Goal: Navigation & Orientation: Find specific page/section

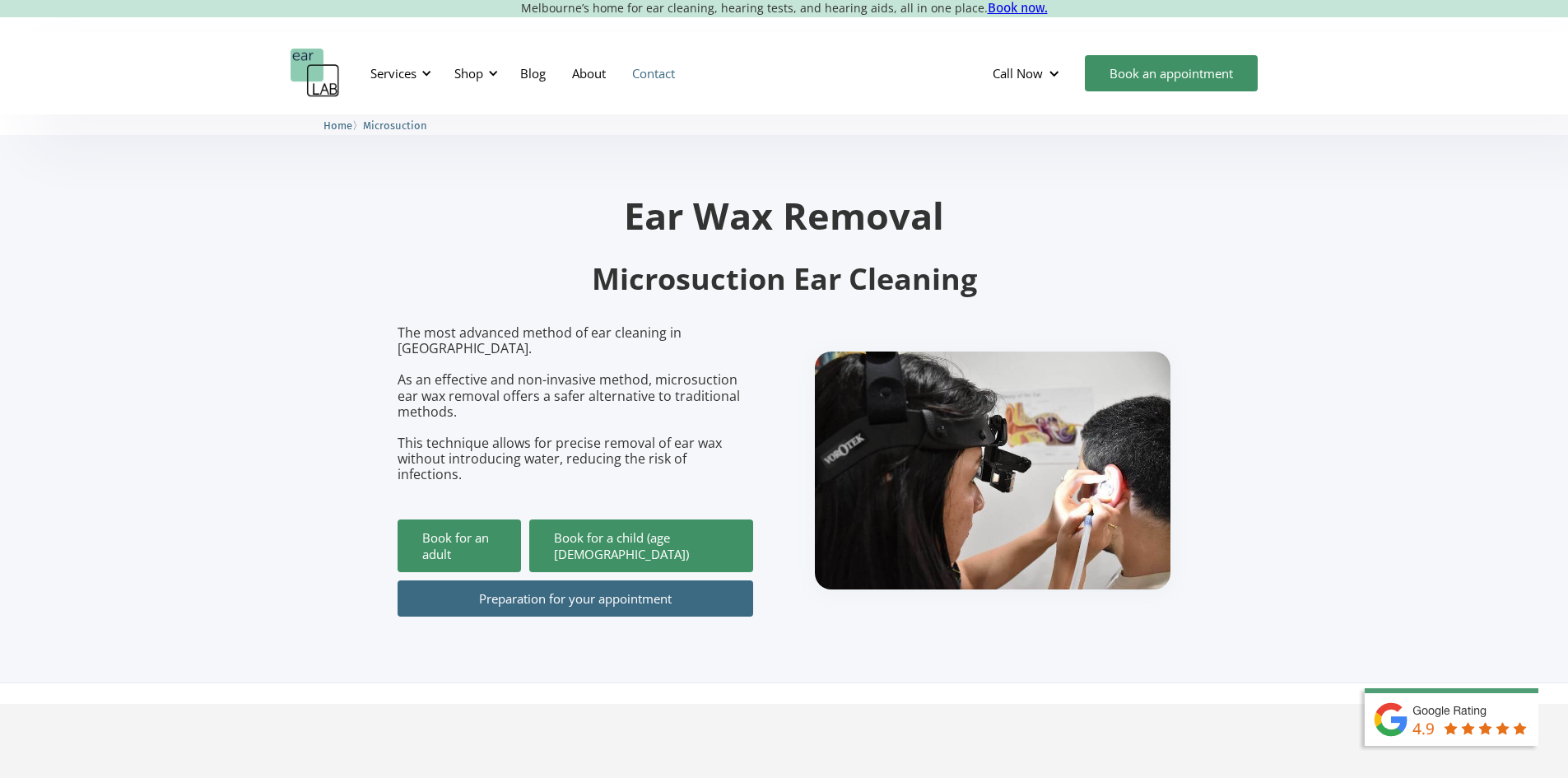
click at [645, 76] on link "Contact" at bounding box center [653, 73] width 69 height 47
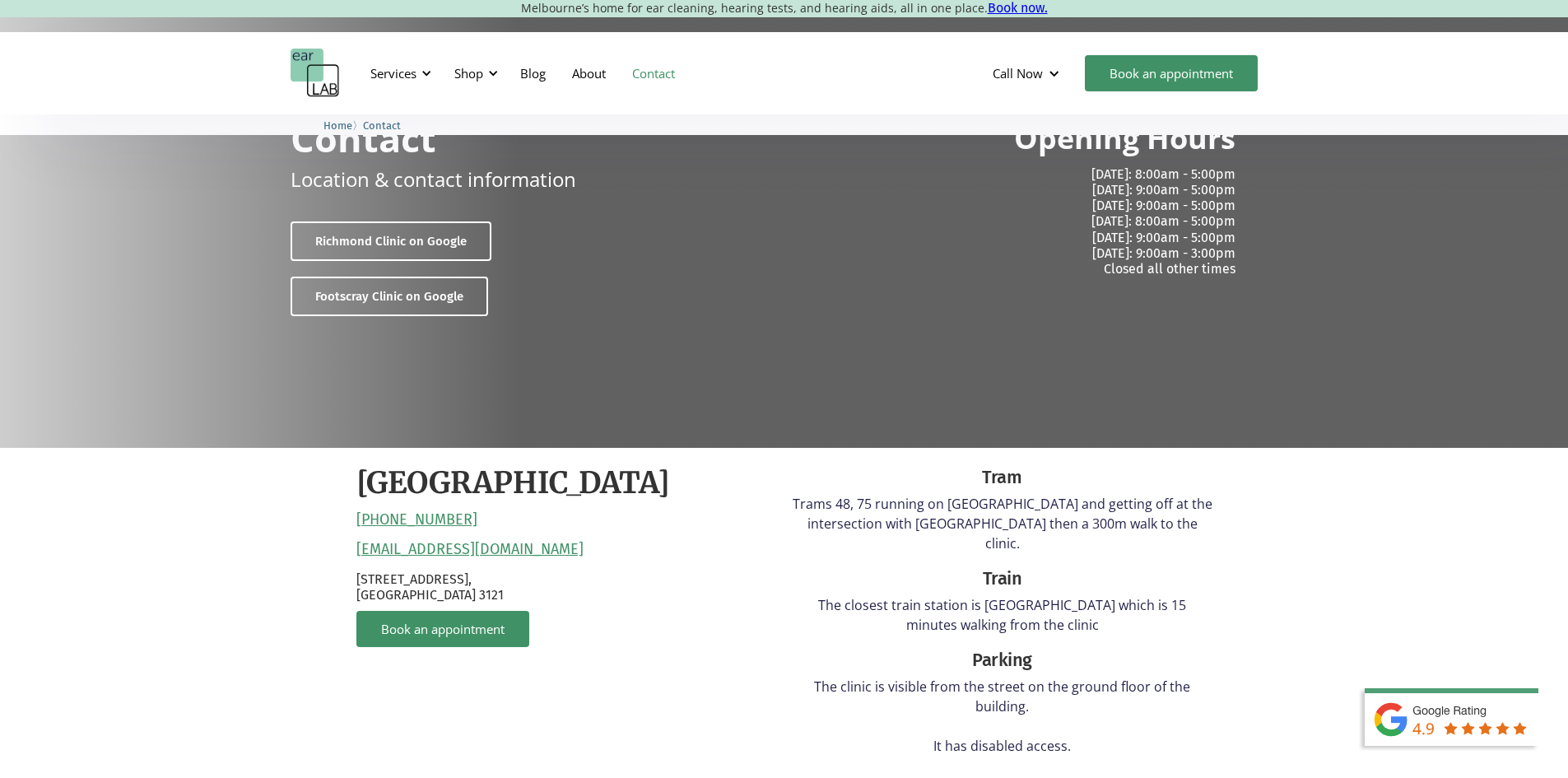
scroll to position [82, 0]
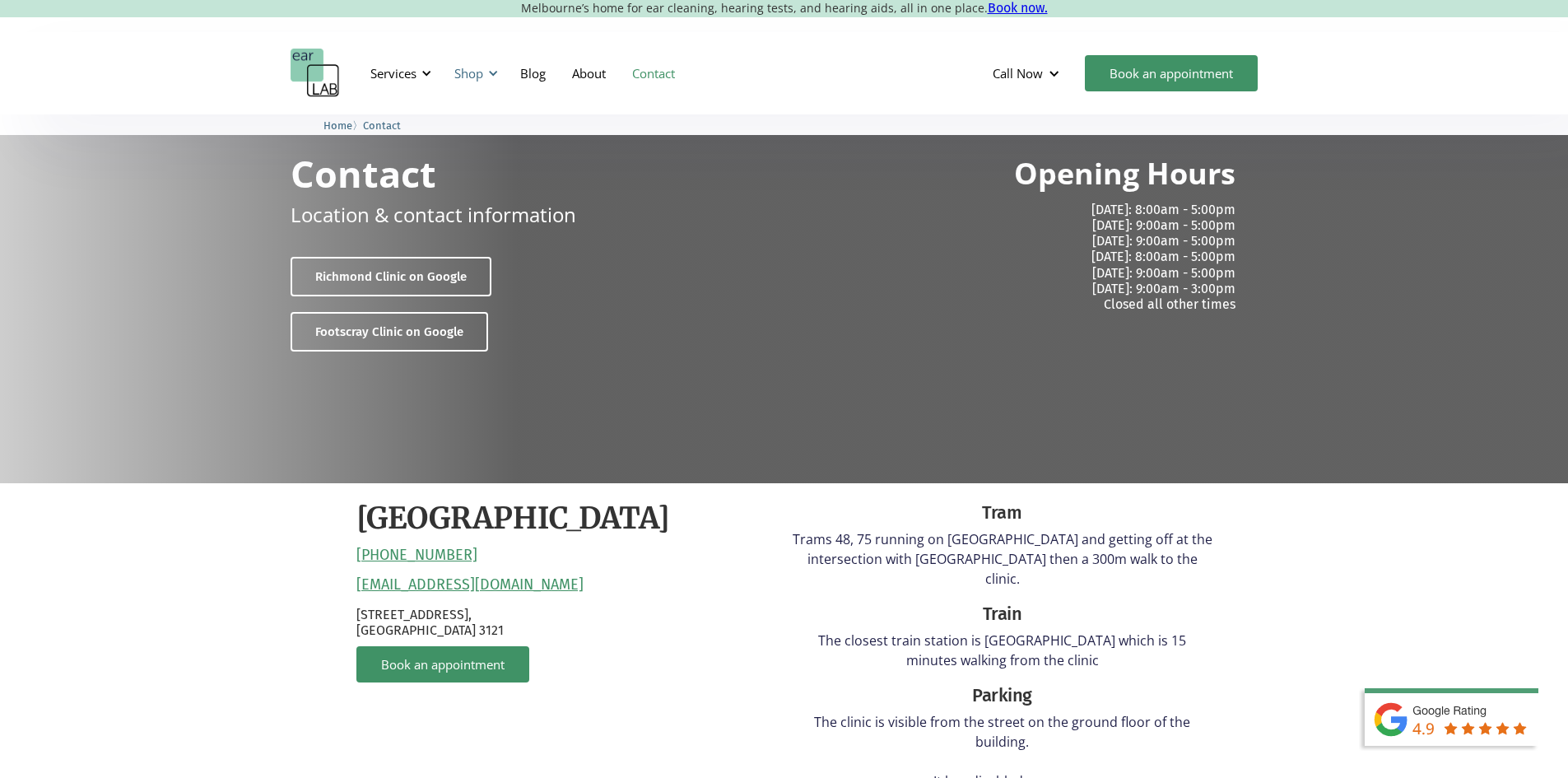
click at [487, 75] on div "Shop" at bounding box center [473, 73] width 58 height 49
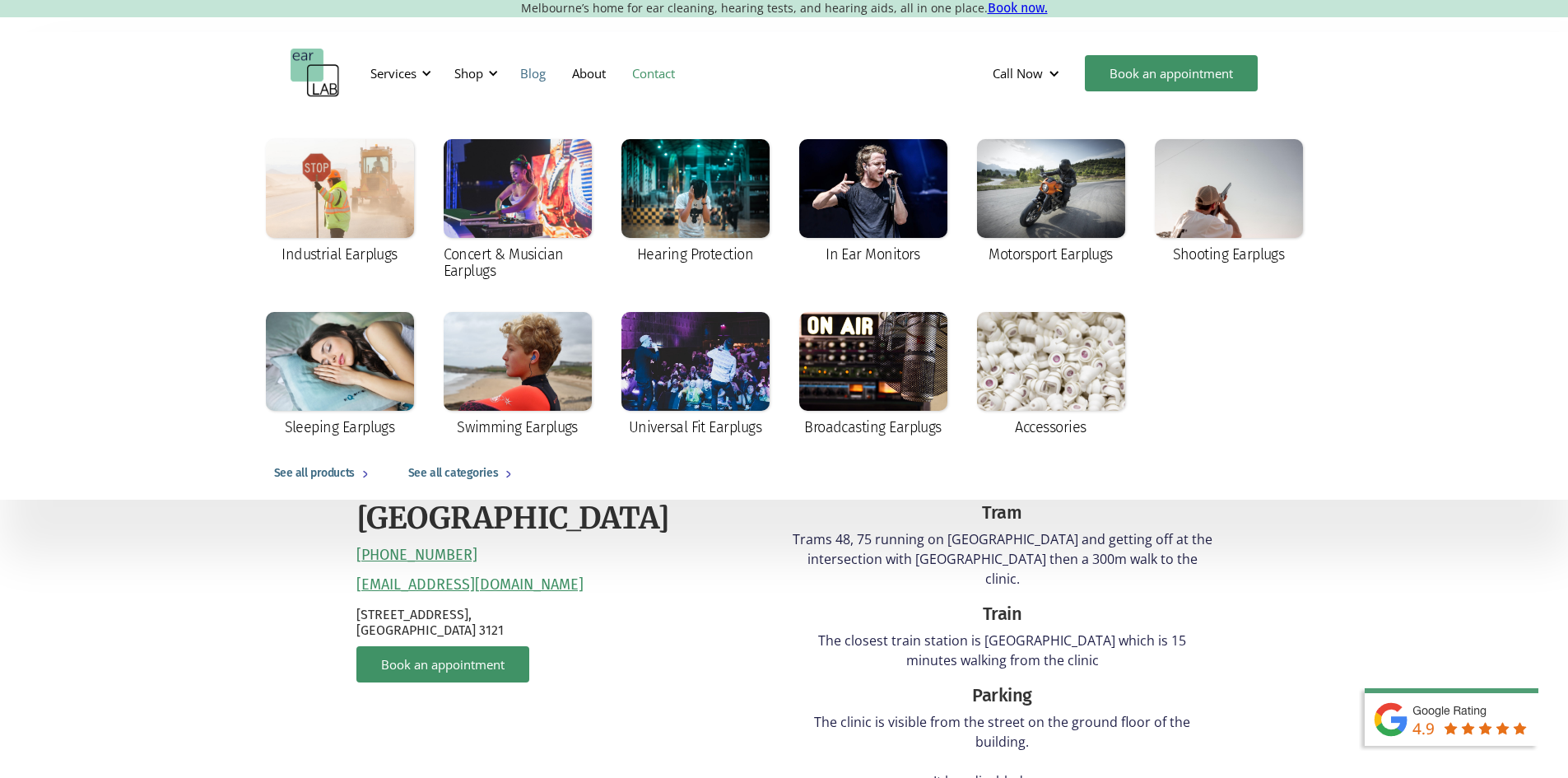
click at [541, 77] on link "Blog" at bounding box center [533, 73] width 52 height 47
